Goal: Use online tool/utility: Utilize a website feature to perform a specific function

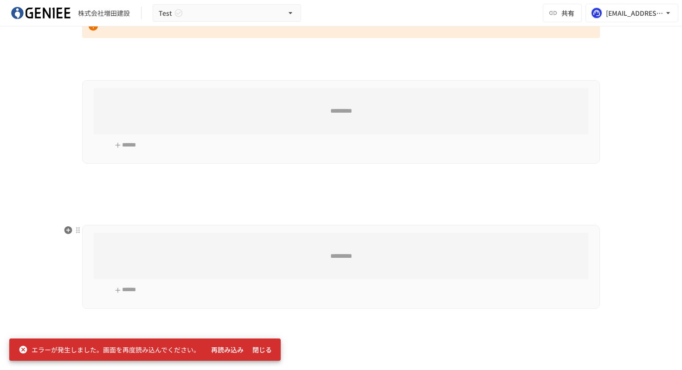
scroll to position [358, 0]
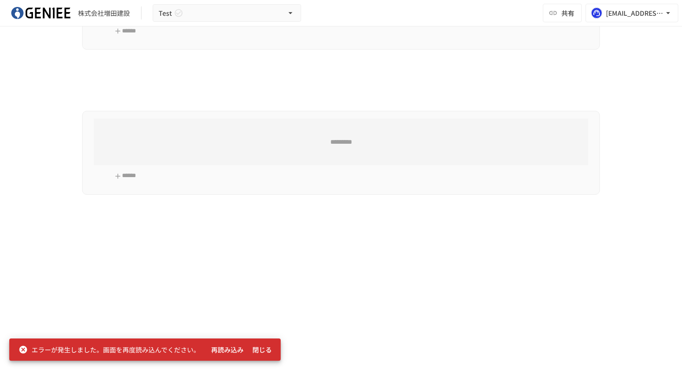
click at [74, 225] on div "**********" at bounding box center [341, 27] width 566 height 672
click at [72, 213] on icon "button" at bounding box center [68, 214] width 8 height 8
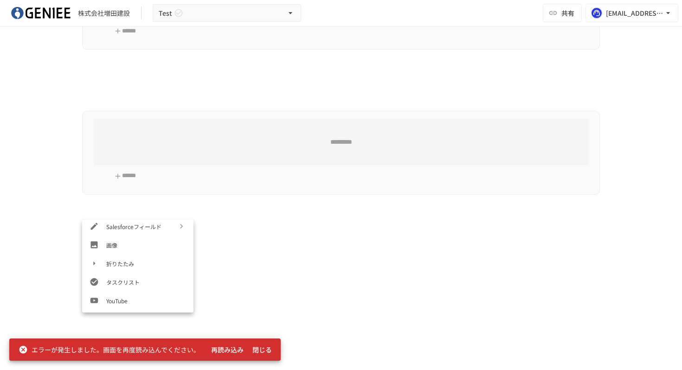
scroll to position [233, 0]
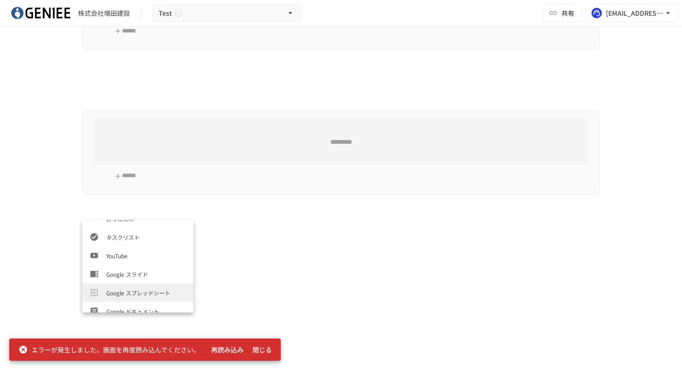
click at [116, 285] on li "Google スプレッドシート" at bounding box center [137, 292] width 111 height 19
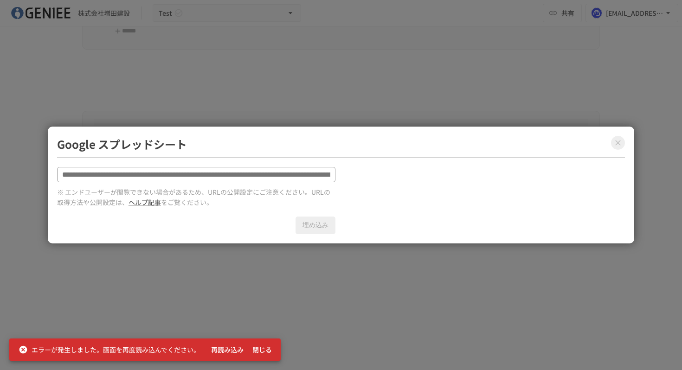
click at [214, 184] on div "※ エンドユーザーが閲覧できない場合があるため、URLの公開設定にご注意ください。URLの取得方法や公開設定は、 ヘルプ記事 をご覧ください。 埋め込み" at bounding box center [196, 201] width 278 height 68
click at [614, 140] on icon "Close modal" at bounding box center [617, 142] width 9 height 9
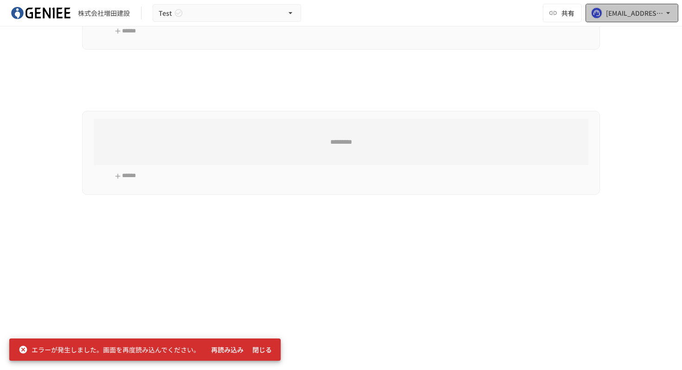
click at [669, 13] on icon "button" at bounding box center [668, 13] width 4 height 2
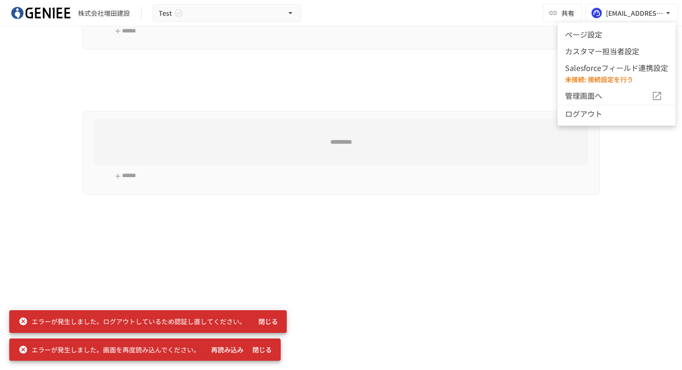
click at [668, 9] on div at bounding box center [341, 185] width 682 height 370
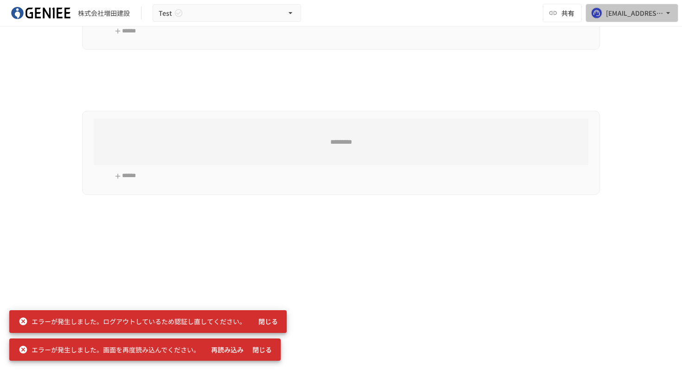
click at [668, 9] on icon "button" at bounding box center [667, 12] width 9 height 9
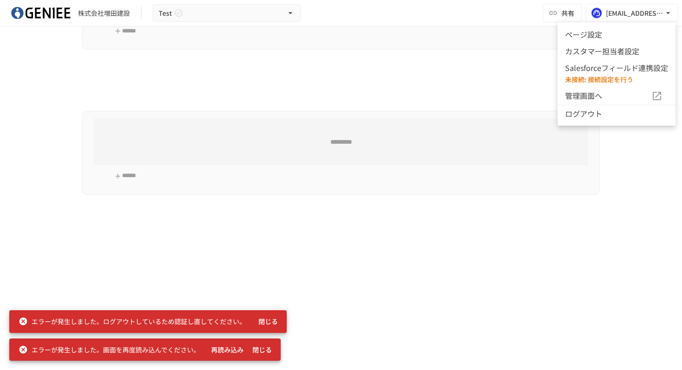
click at [668, 9] on div at bounding box center [341, 185] width 682 height 370
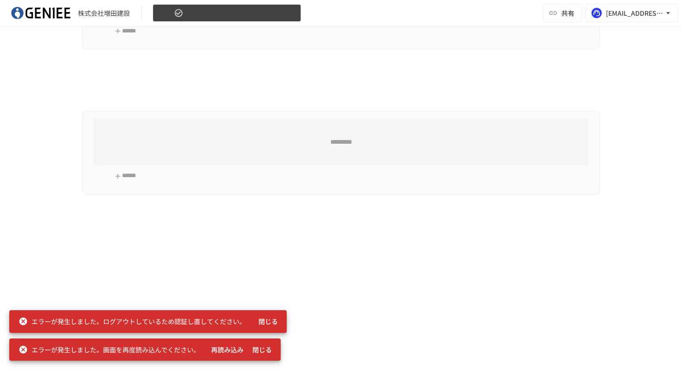
click at [224, 16] on button "Test" at bounding box center [227, 13] width 148 height 18
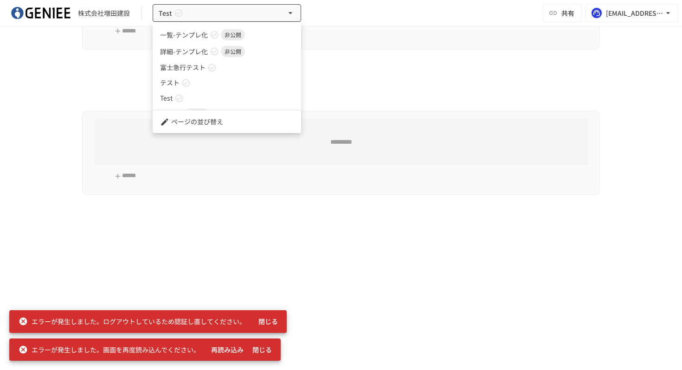
click at [351, 99] on div at bounding box center [341, 185] width 682 height 370
